Goal: Check status: Check status

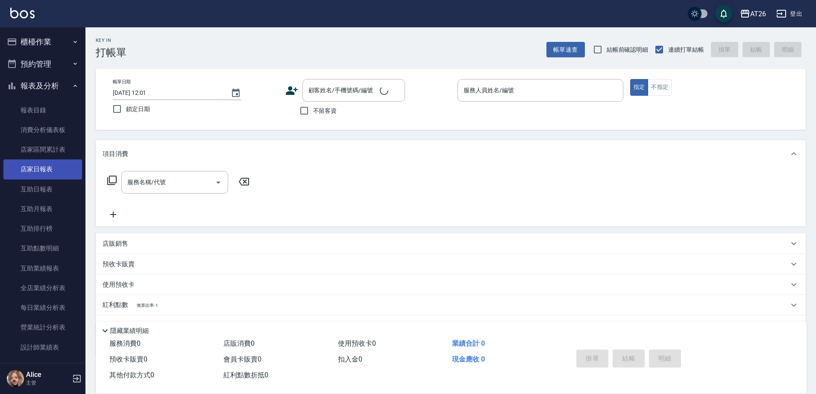
click at [53, 170] on link "店家日報表" at bounding box center [42, 169] width 79 height 20
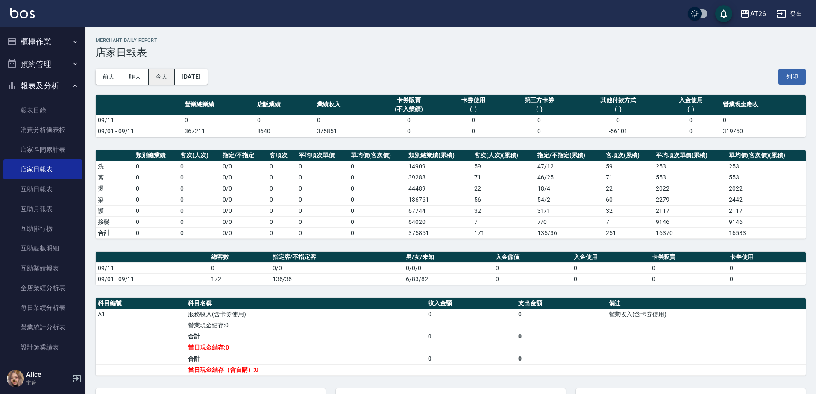
click at [154, 84] on button "今天" at bounding box center [162, 77] width 26 height 16
click at [146, 75] on button "昨天" at bounding box center [135, 77] width 26 height 16
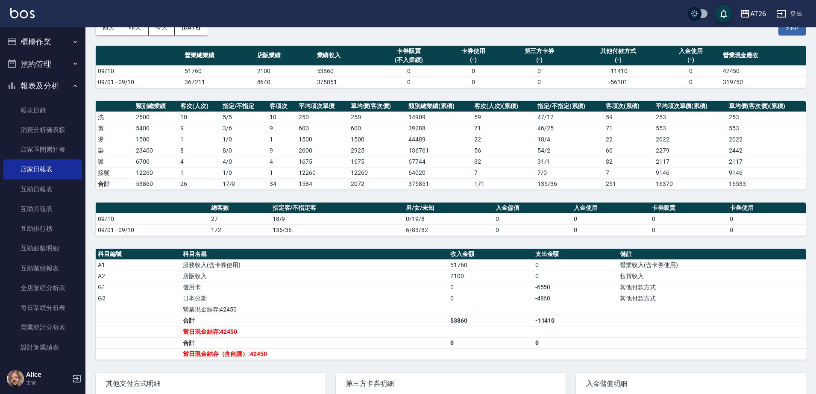
scroll to position [107, 0]
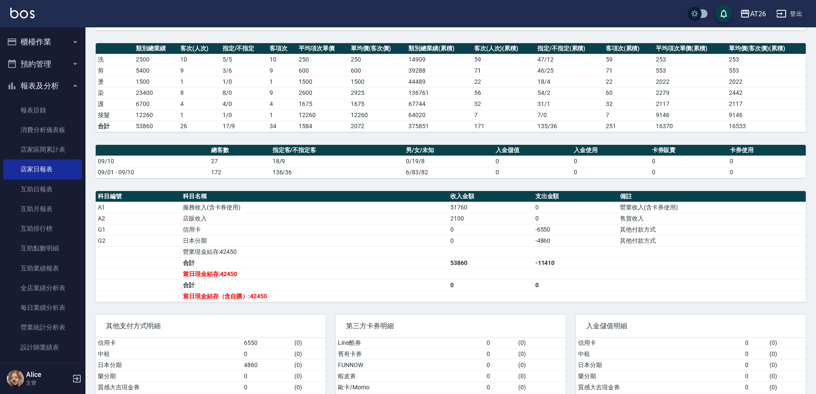
click at [44, 44] on button "櫃檯作業" at bounding box center [42, 42] width 79 height 22
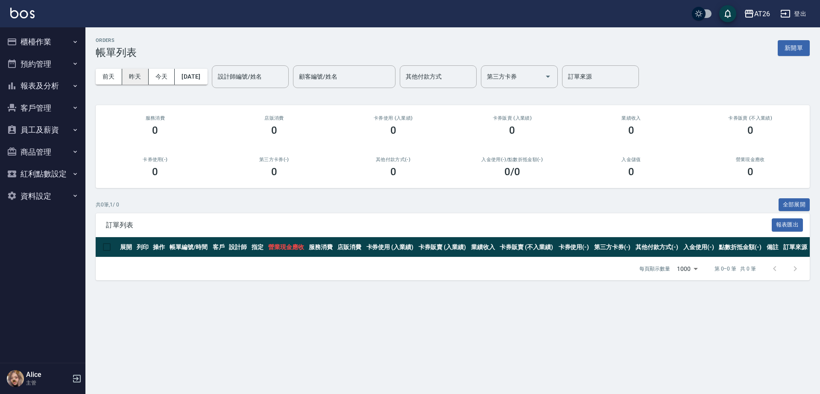
click at [131, 79] on button "昨天" at bounding box center [135, 77] width 26 height 16
